Goal: Information Seeking & Learning: Understand process/instructions

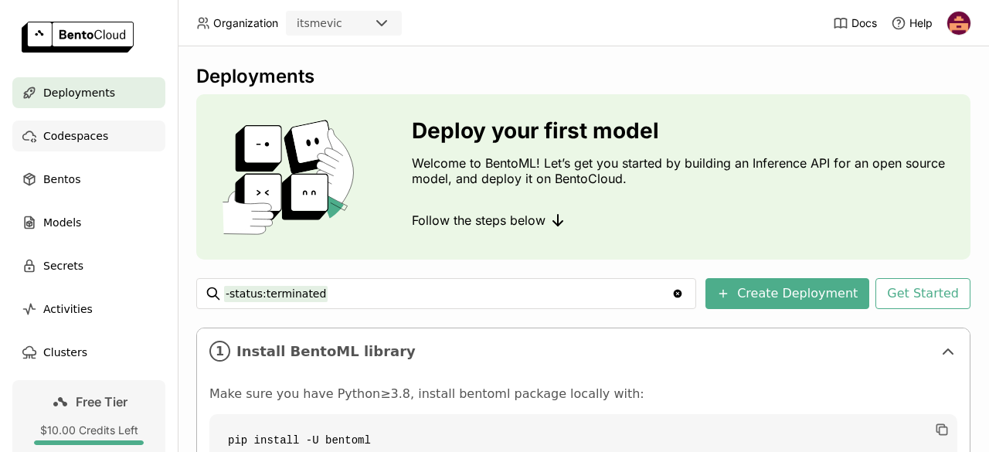
click at [77, 145] on span "Codespaces" at bounding box center [75, 136] width 65 height 19
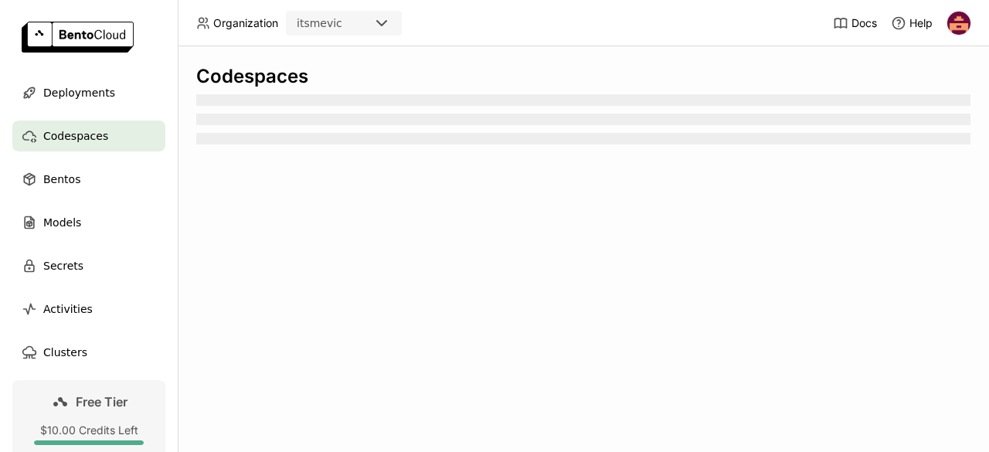
click at [785, 254] on div "Codespaces" at bounding box center [584, 249] width 812 height 406
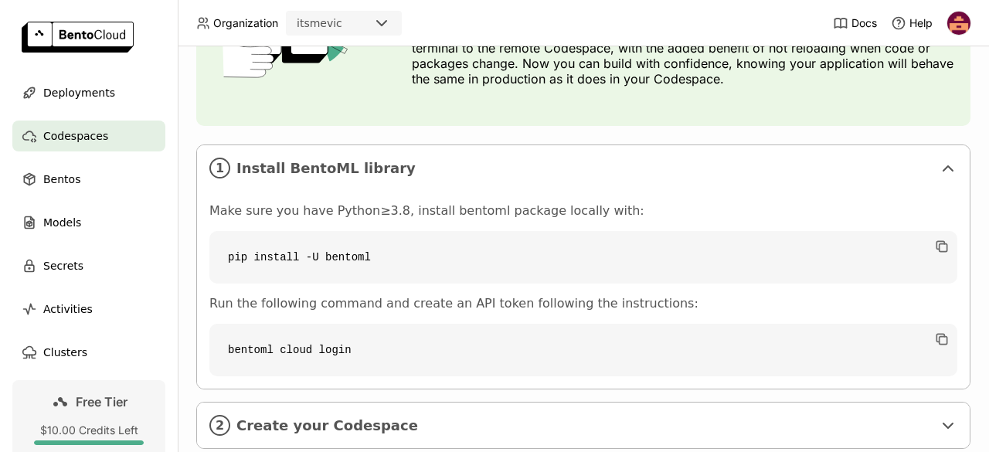
scroll to position [181, 0]
click at [589, 256] on code "pip install -U bentoml" at bounding box center [583, 256] width 748 height 53
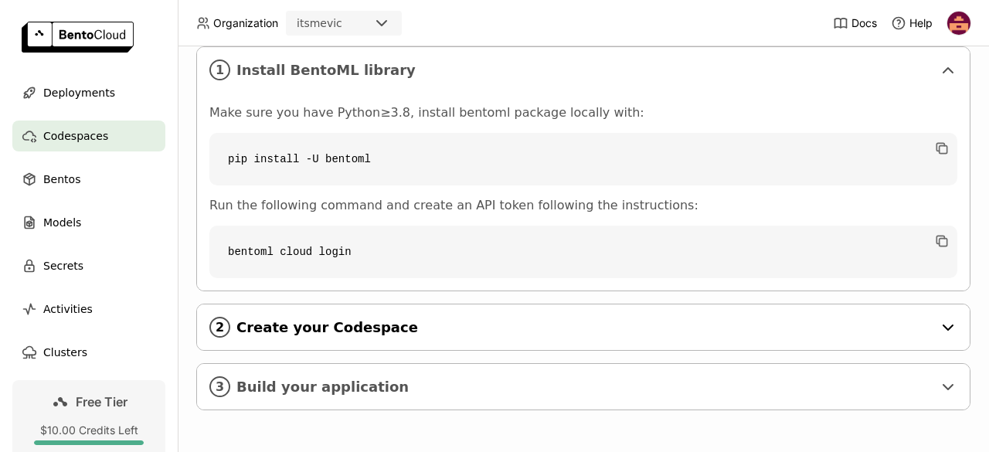
click at [352, 305] on div "2 Create your Codespace" at bounding box center [583, 328] width 773 height 46
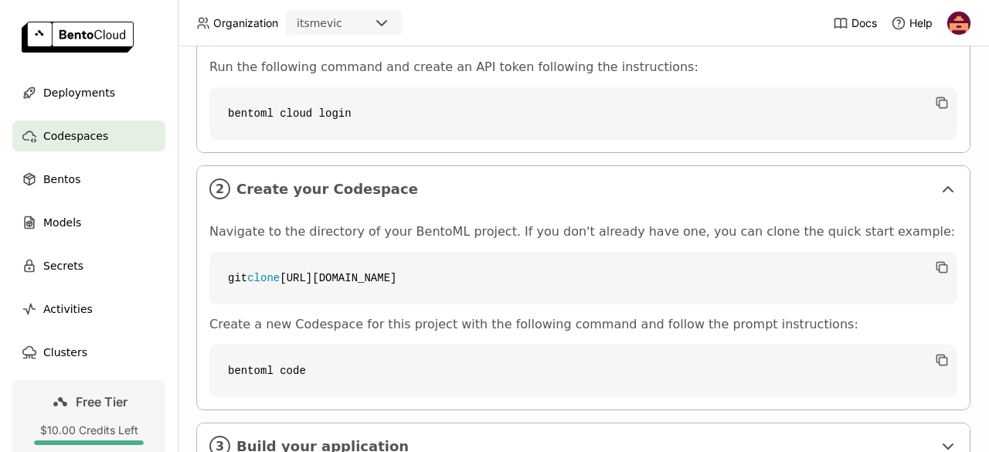
scroll to position [486, 0]
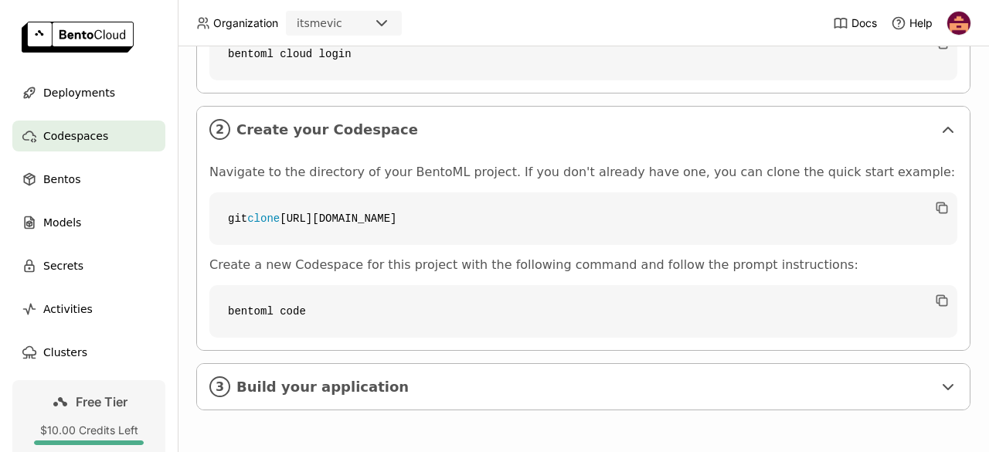
click at [603, 285] on code "bentoml code" at bounding box center [583, 311] width 748 height 53
click at [548, 302] on code "bentoml code" at bounding box center [583, 311] width 748 height 53
click at [686, 379] on span "Build your application" at bounding box center [585, 387] width 696 height 17
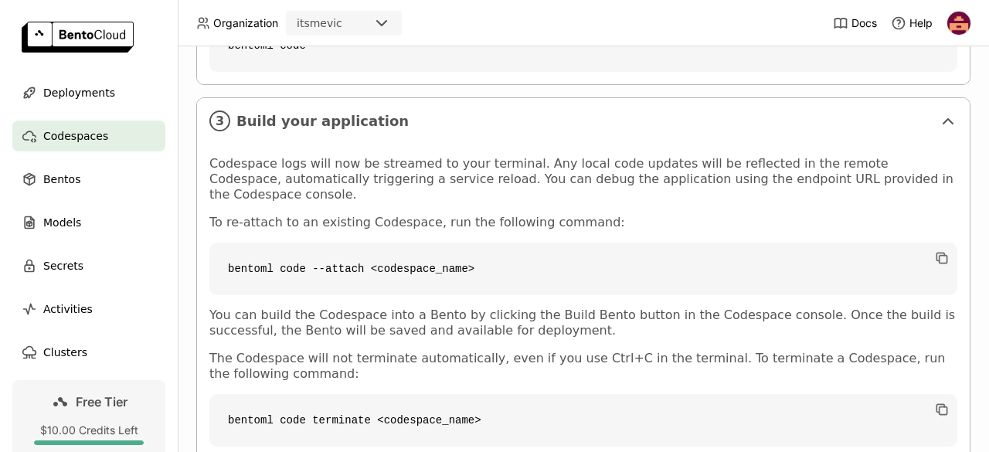
scroll to position [786, 0]
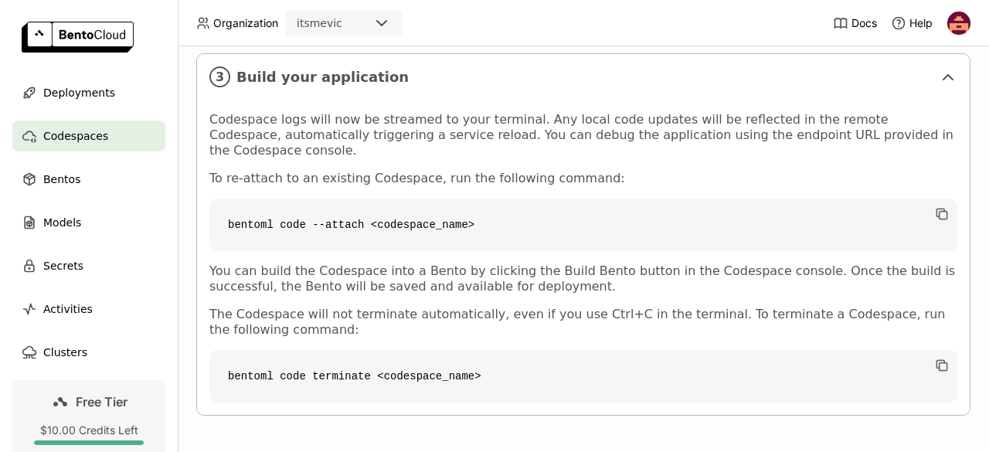
click at [696, 228] on code "bentoml code --attach <codespace_name>" at bounding box center [583, 225] width 748 height 53
click at [381, 208] on code "bentoml code --attach <codespace_name>" at bounding box center [583, 225] width 748 height 53
click at [464, 209] on code "bentoml code --attach <codespace_name>" at bounding box center [583, 225] width 748 height 53
click at [465, 207] on code "bentoml code --attach <codespace_name>" at bounding box center [583, 225] width 748 height 53
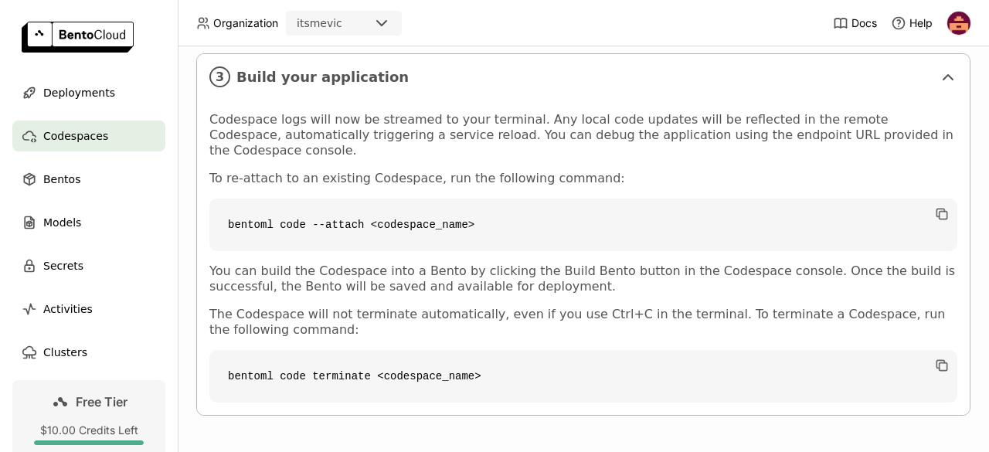
click at [907, 177] on div "Codespace logs will now be streamed to your terminal. Any local code updates wi…" at bounding box center [583, 257] width 748 height 291
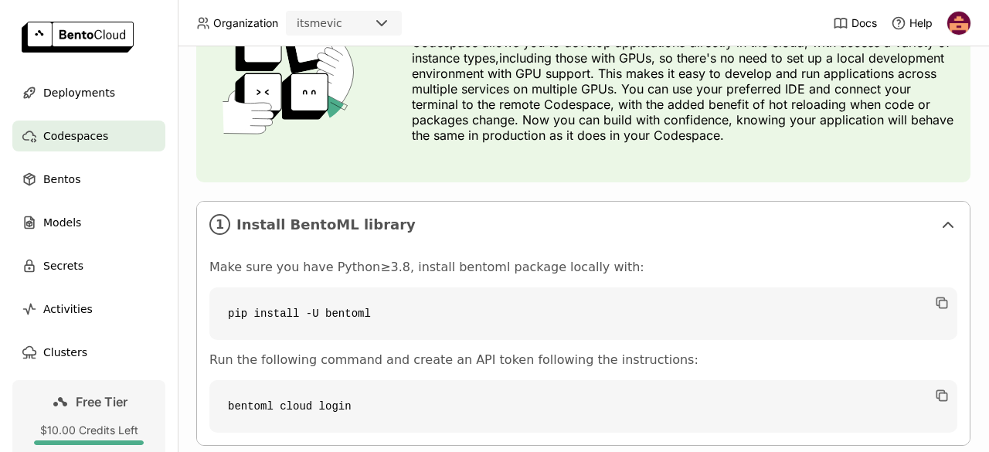
scroll to position [0, 0]
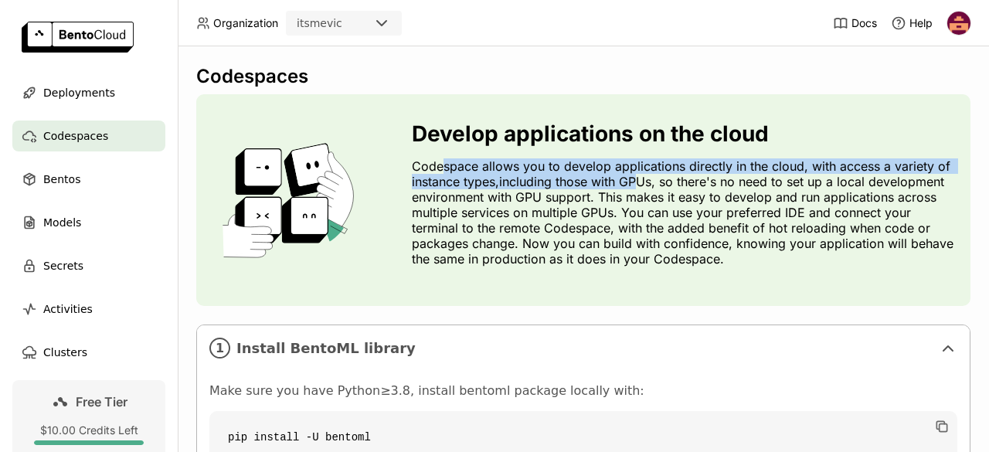
drag, startPoint x: 440, startPoint y: 165, endPoint x: 642, endPoint y: 185, distance: 202.7
click at [642, 185] on p "Codespace allows you to develop applications directly in the cloud, with access…" at bounding box center [685, 212] width 546 height 108
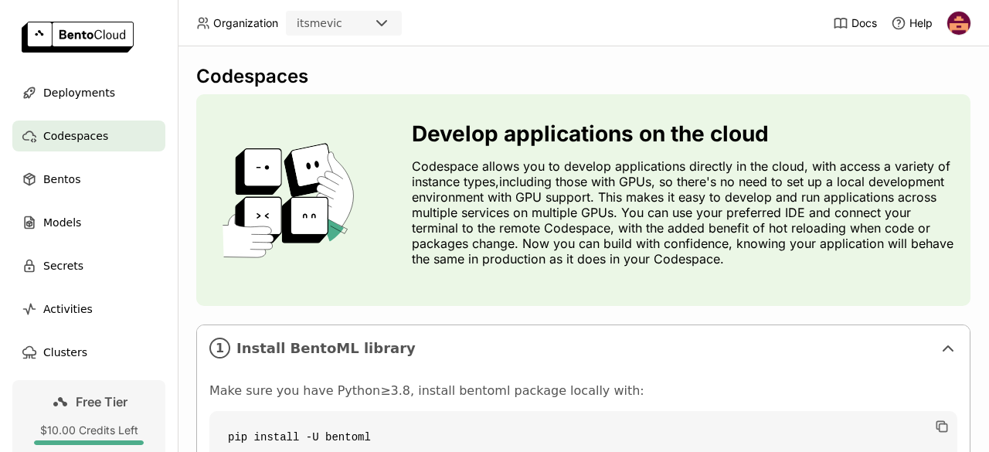
click at [920, 295] on div "Develop applications on the cloud Codespace allows you to develop applications …" at bounding box center [583, 200] width 774 height 212
